Goal: Task Accomplishment & Management: Manage account settings

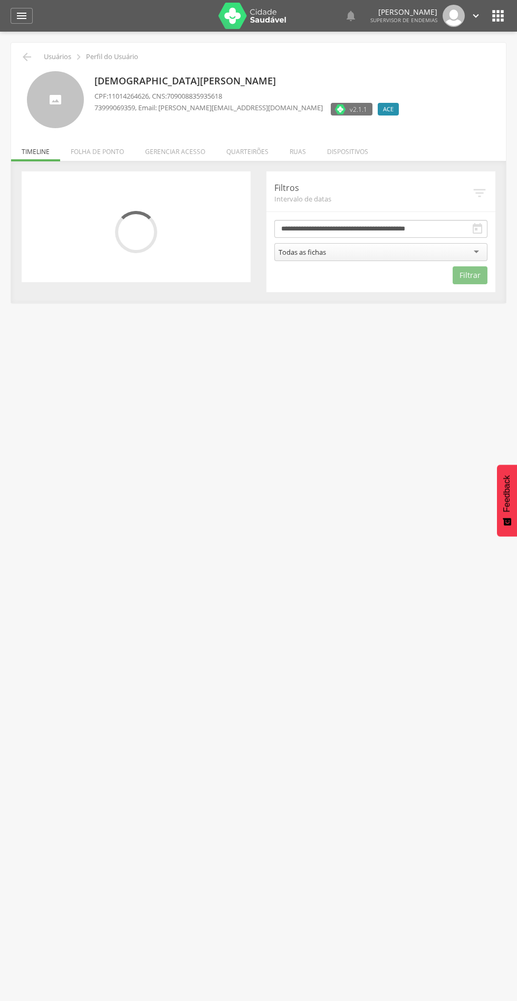
scroll to position [3, 0]
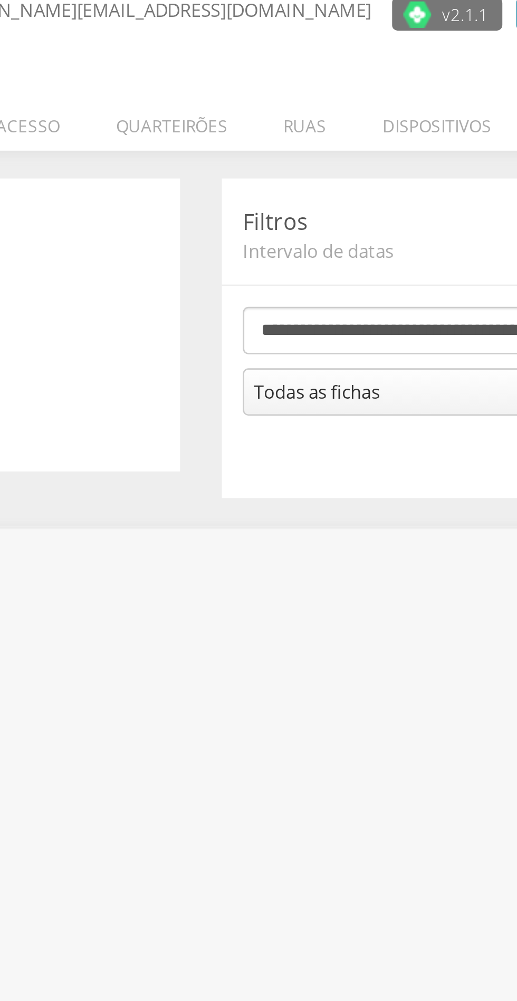
click at [249, 150] on li "Quarteirões" at bounding box center [247, 145] width 63 height 25
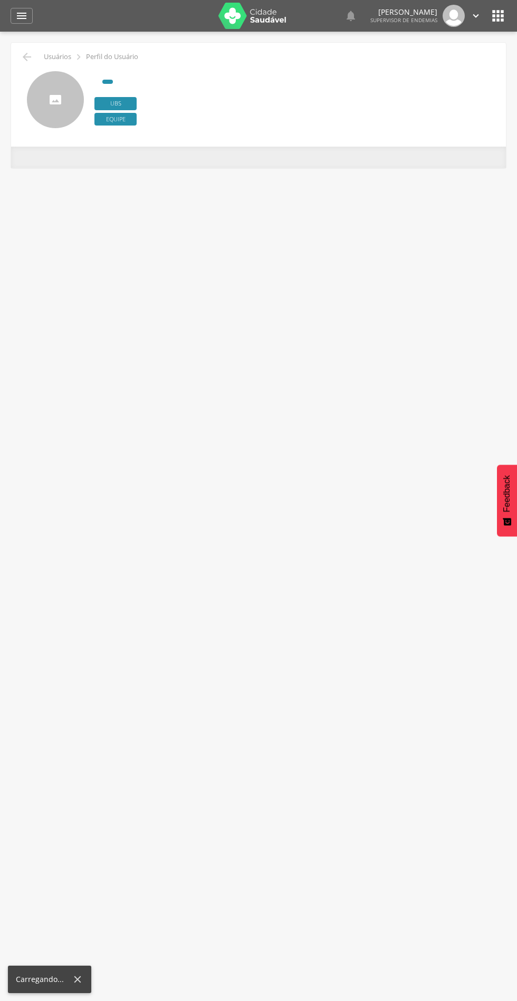
scroll to position [3, 0]
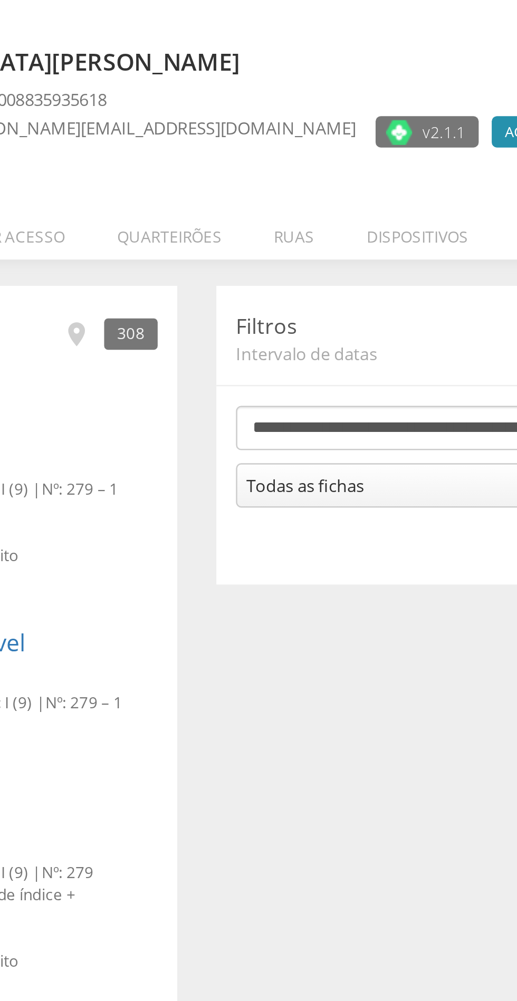
click at [254, 154] on li "Quarteirões" at bounding box center [247, 145] width 63 height 25
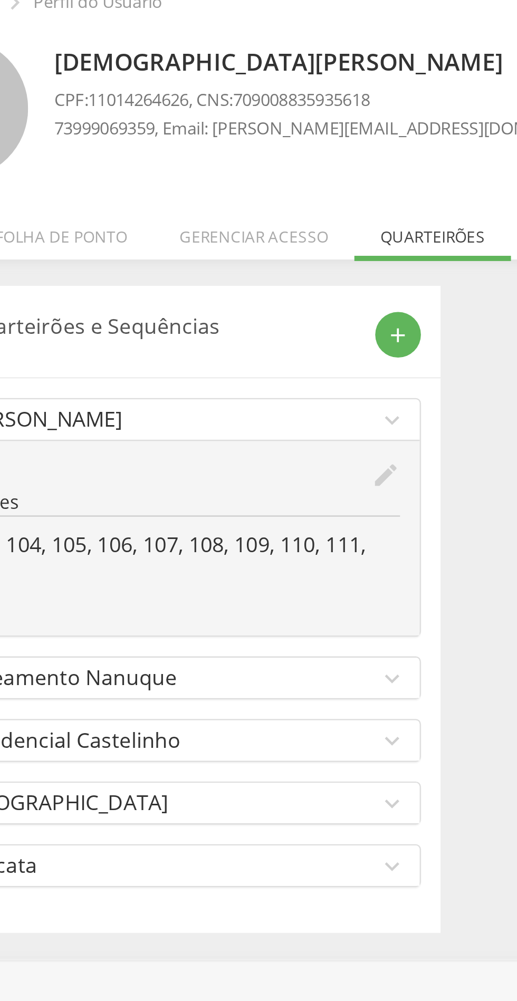
click at [231, 246] on icon "edit" at bounding box center [229, 245] width 12 height 12
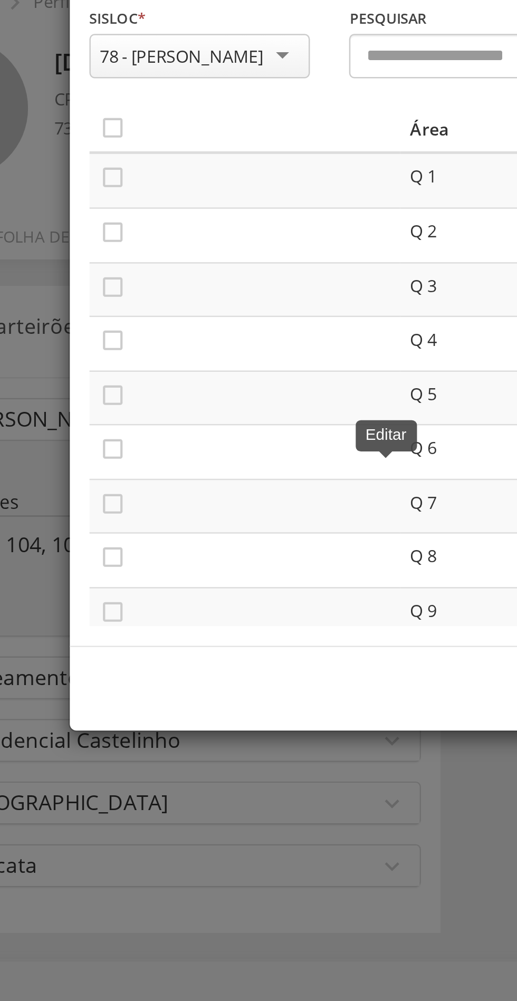
click at [118, 108] on icon "" at bounding box center [118, 104] width 11 height 11
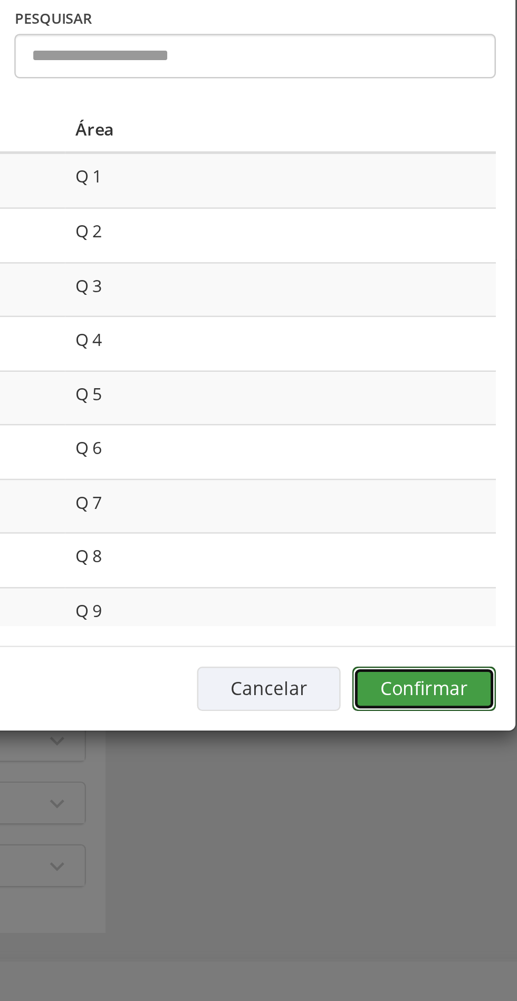
click at [386, 334] on button "Confirmar" at bounding box center [379, 331] width 58 height 18
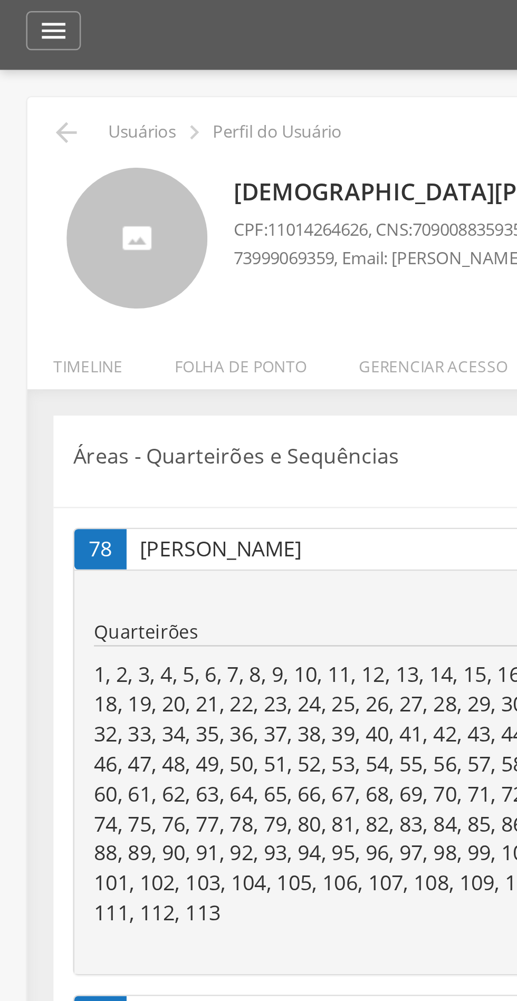
click at [32, 55] on icon "" at bounding box center [27, 53] width 13 height 13
